Goal: Information Seeking & Learning: Learn about a topic

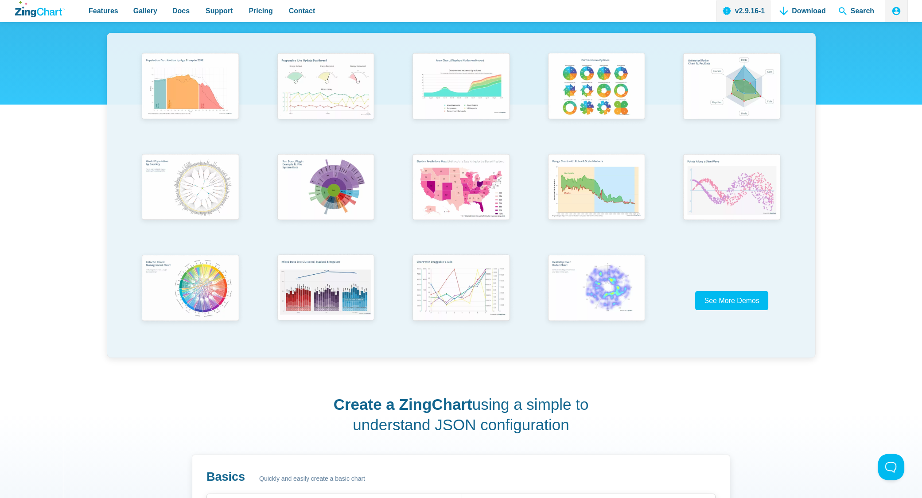
scroll to position [201, 0]
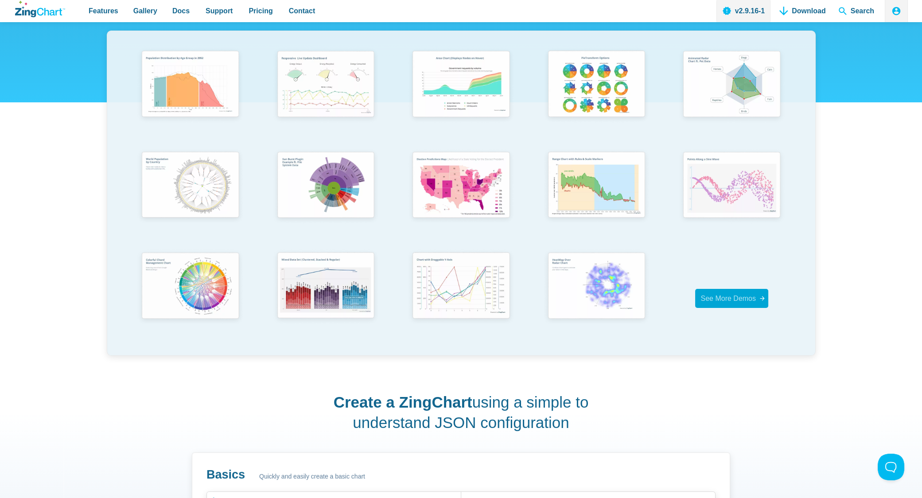
click at [734, 302] on span "See More Demos" at bounding box center [728, 299] width 55 height 8
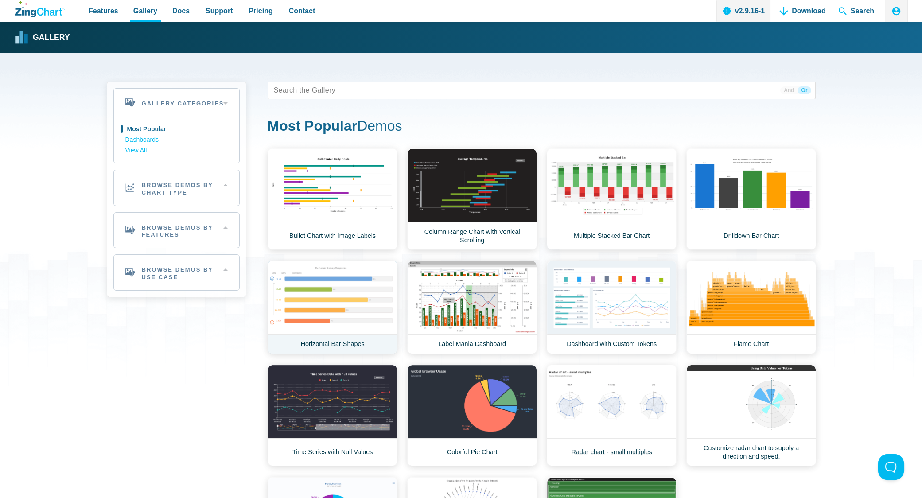
click at [348, 308] on link "Horizontal Bar Shapes" at bounding box center [333, 308] width 130 height 94
click at [198, 187] on h2 "Browse Demos By Chart Type" at bounding box center [176, 187] width 125 height 35
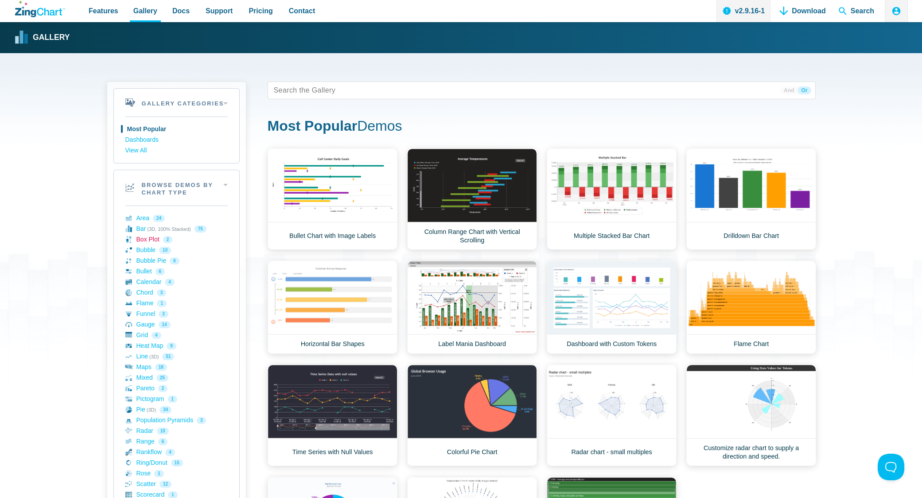
click at [143, 239] on link "Box Plot 2" at bounding box center [176, 239] width 102 height 11
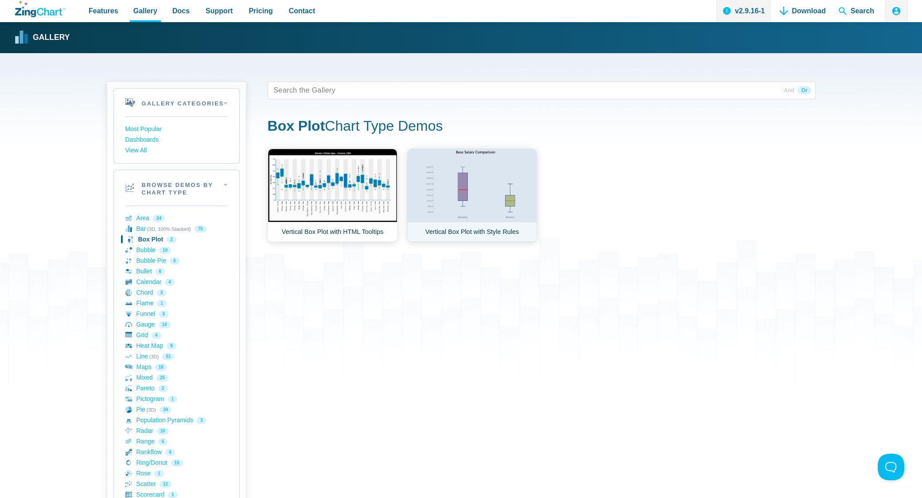
click at [500, 194] on link "Vertical Box Plot with Style Rules" at bounding box center [472, 195] width 130 height 94
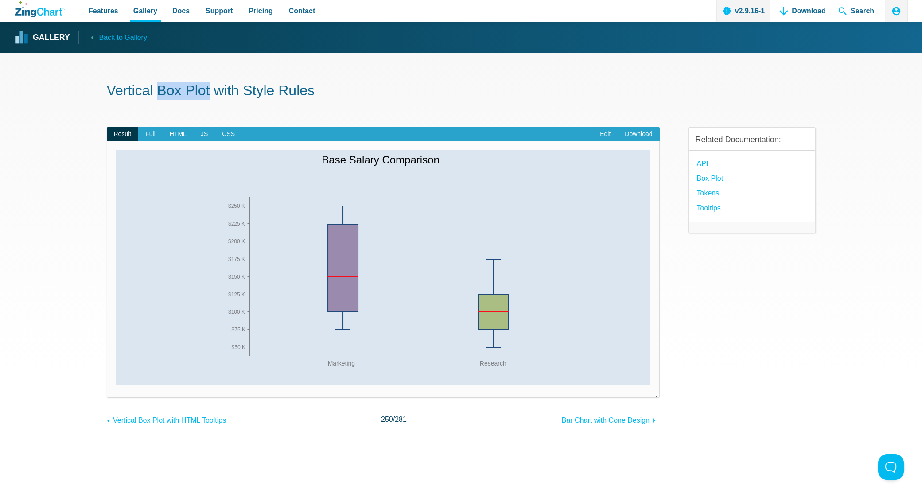
drag, startPoint x: 160, startPoint y: 90, endPoint x: 419, endPoint y: 80, distance: 259.5
click at [212, 88] on h1 "Vertical Box Plot with Style Rules" at bounding box center [461, 92] width 709 height 20
copy h1 "Box Plot"
click at [13, 12] on header "Features Gallery Browse by Chart Type Browse by Features Browse by Use Case Doc…" at bounding box center [461, 11] width 922 height 22
click at [28, 9] on icon "ZingChart Logo. Click to return to the homepage" at bounding box center [40, 9] width 50 height 16
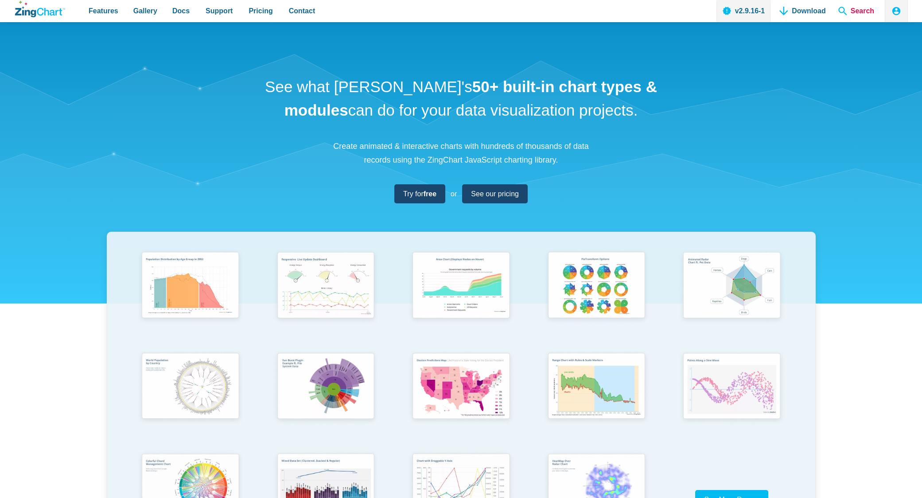
click at [854, 10] on span "Search" at bounding box center [856, 11] width 43 height 22
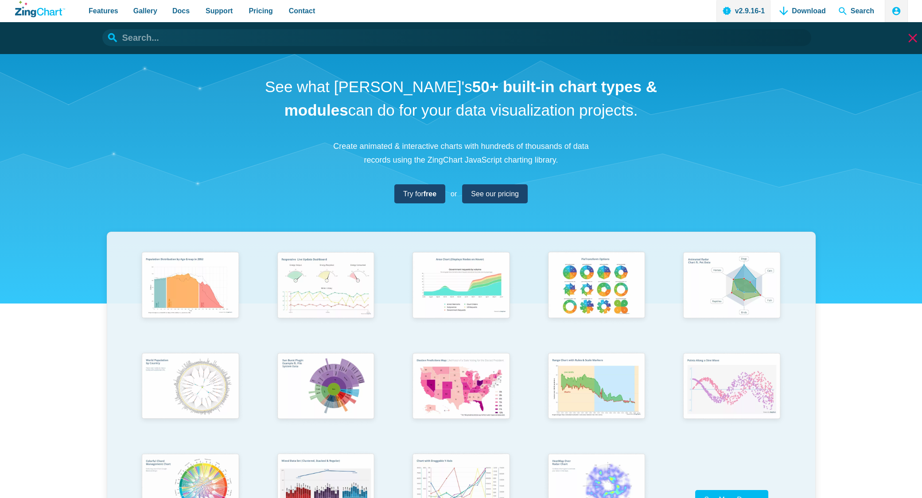
paste input "Box Plot"
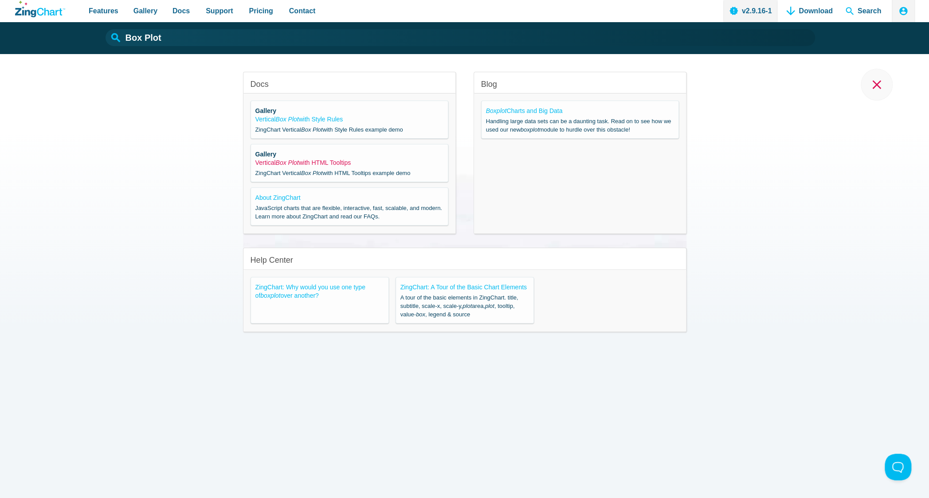
click at [293, 164] on em "Box Plot" at bounding box center [286, 162] width 23 height 7
type input "Vertical Box Plot with HTML Tooltips"
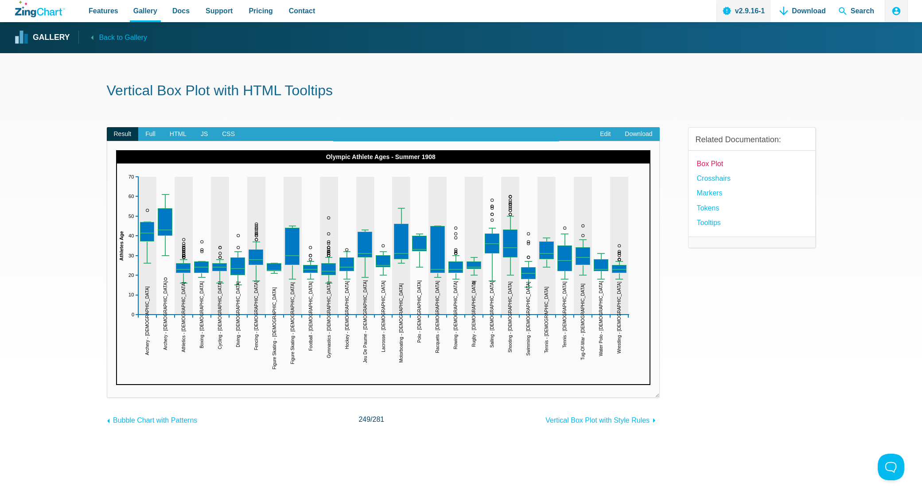
click at [712, 161] on link "Box Plot" at bounding box center [710, 164] width 27 height 12
